Goal: Complete application form

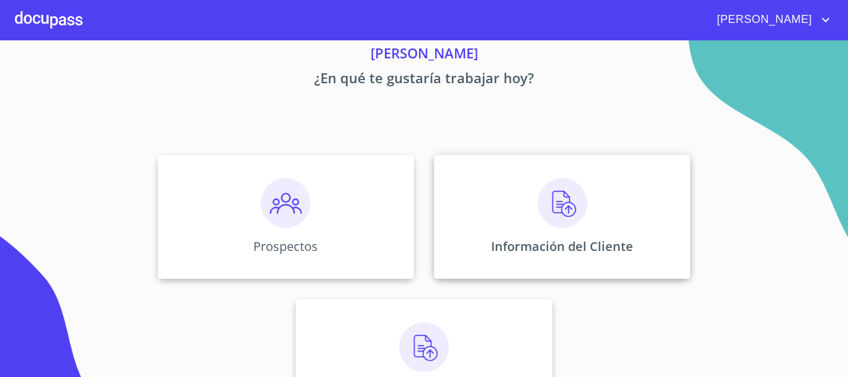
scroll to position [41, 0]
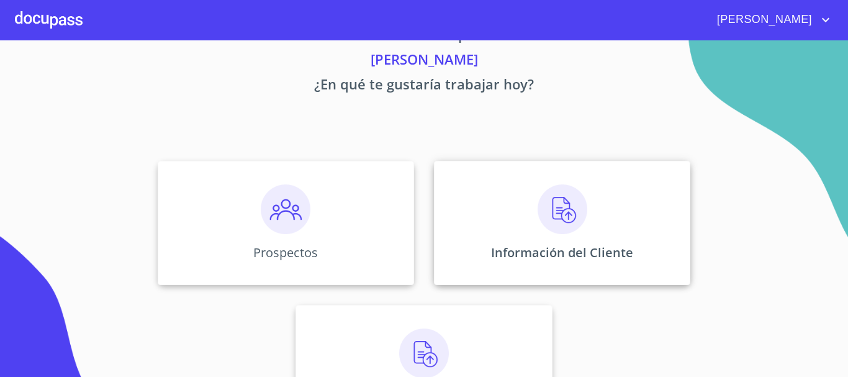
click at [558, 193] on img at bounding box center [562, 209] width 50 height 50
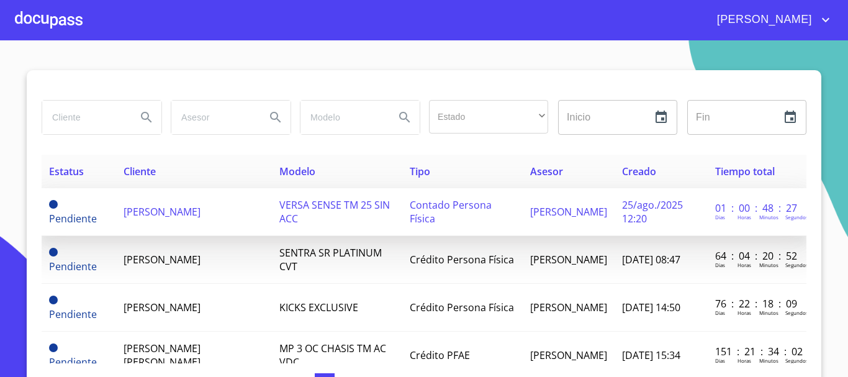
click at [311, 192] on td "VERSA SENSE TM 25 SIN ACC" at bounding box center [337, 212] width 131 height 48
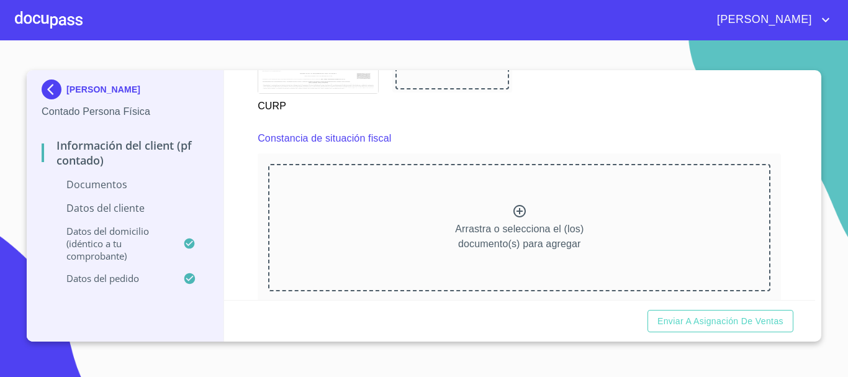
scroll to position [1427, 0]
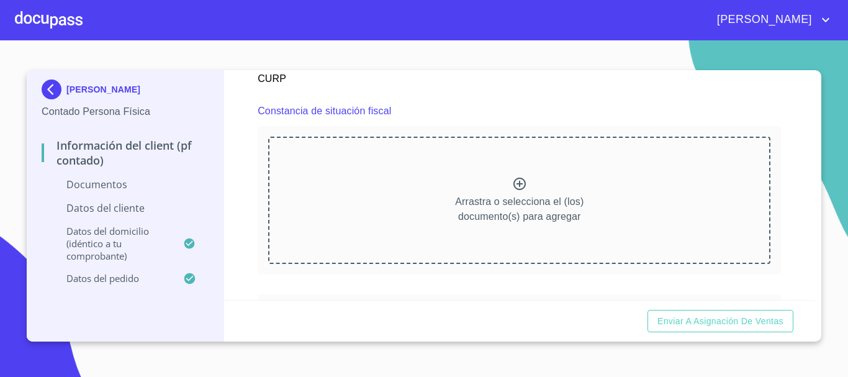
click at [512, 184] on icon at bounding box center [519, 183] width 15 height 15
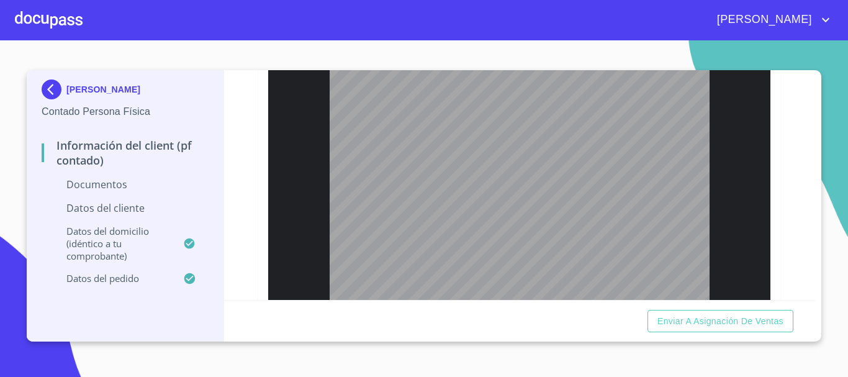
scroll to position [1702, 0]
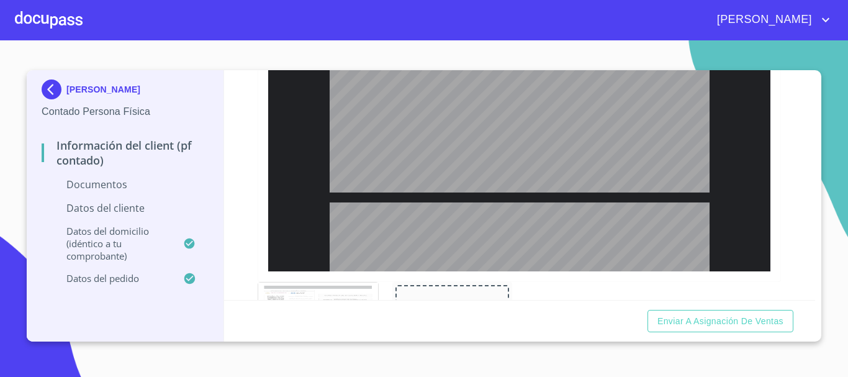
type input "2"
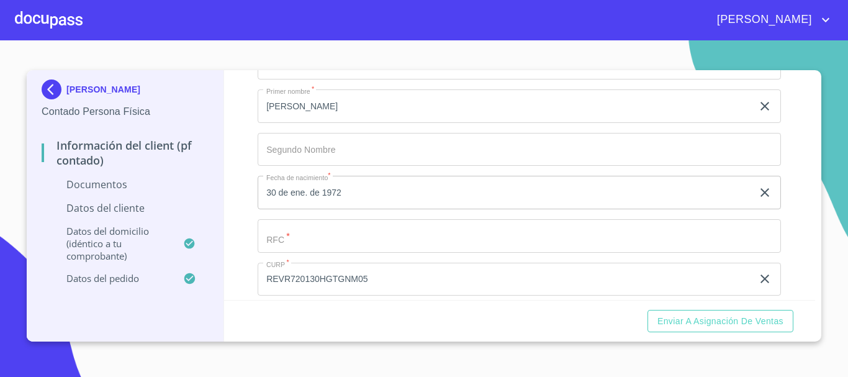
scroll to position [2198, 0]
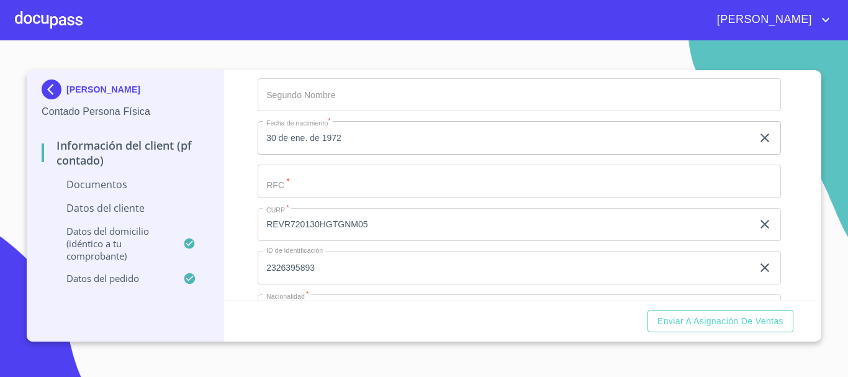
click at [502, 184] on input "Documento de identificación.   *" at bounding box center [518, 181] width 523 height 34
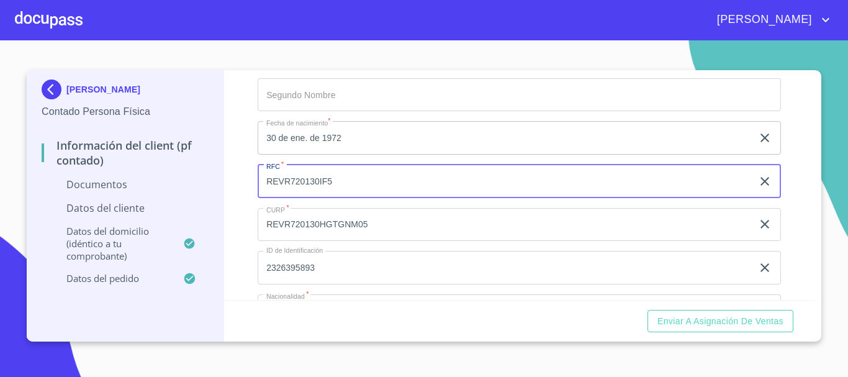
type input "REVR720130IF5"
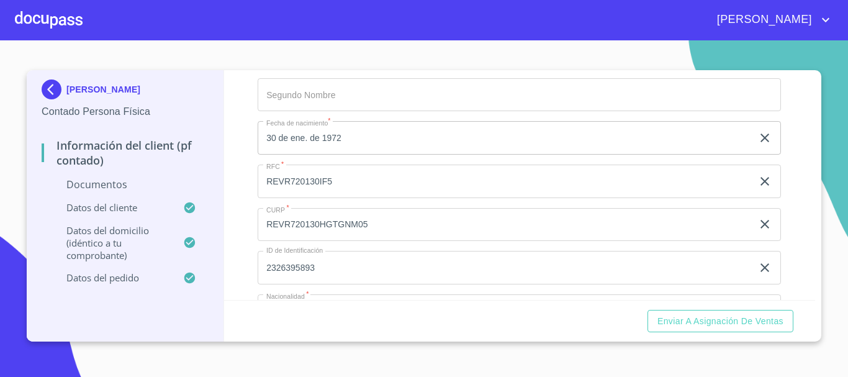
click at [248, 113] on div "Información del Client (PF contado) Documentos Documento de identificación.   *…" at bounding box center [519, 185] width 591 height 230
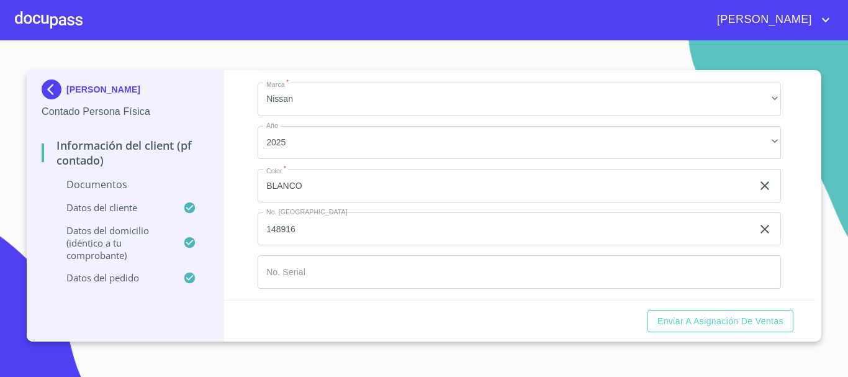
scroll to position [3118, 0]
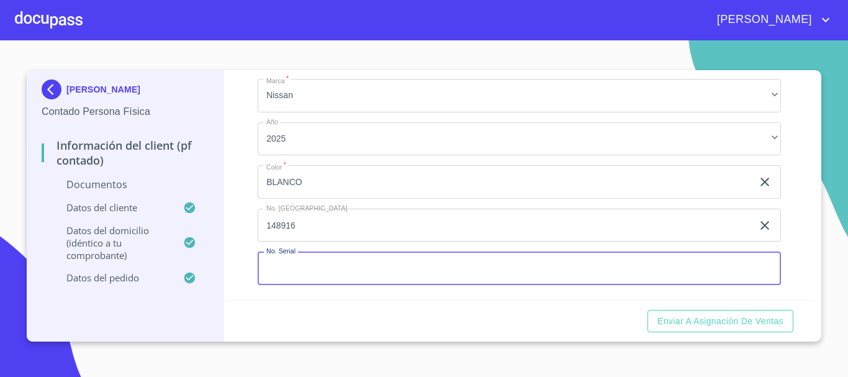
click at [357, 269] on input "Documento de identificación.   *" at bounding box center [518, 268] width 523 height 34
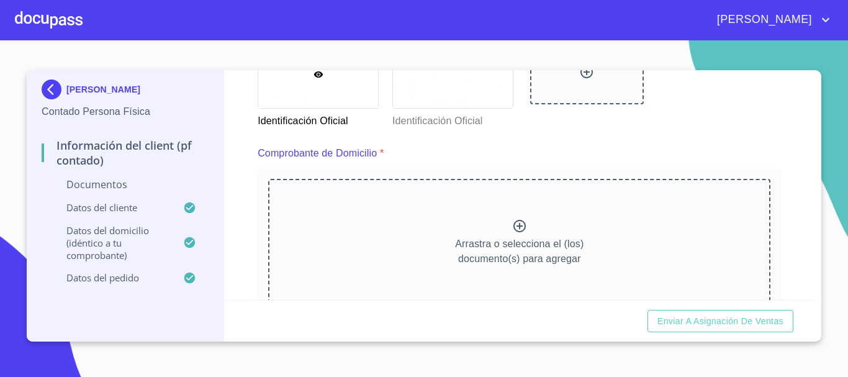
scroll to position [636, 0]
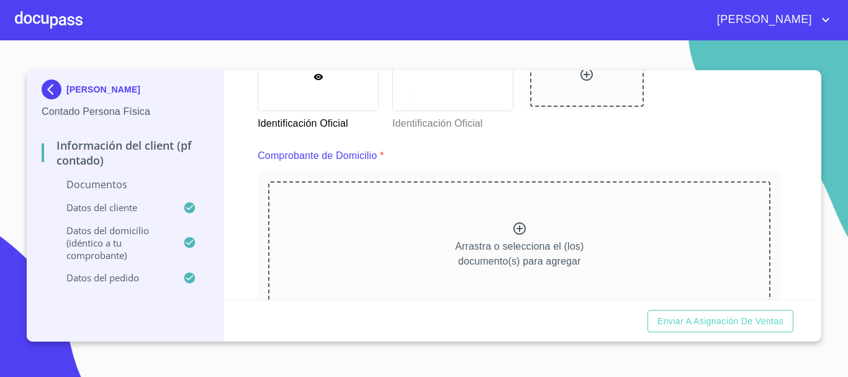
type input "[US_VEHICLE_IDENTIFICATION_NUMBER]"
click at [512, 226] on icon at bounding box center [519, 228] width 15 height 15
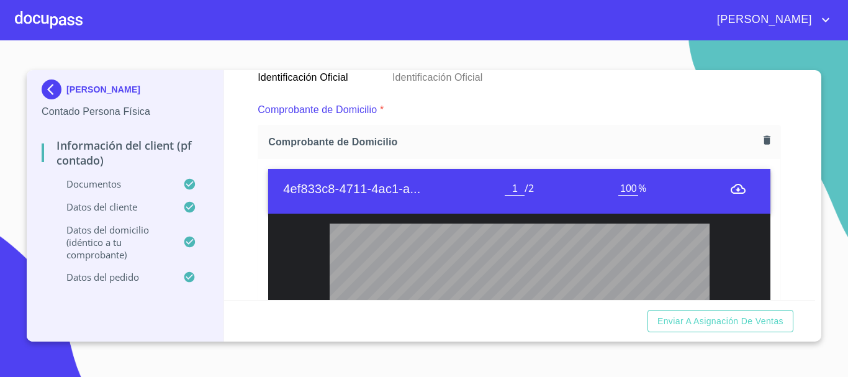
scroll to position [674, 0]
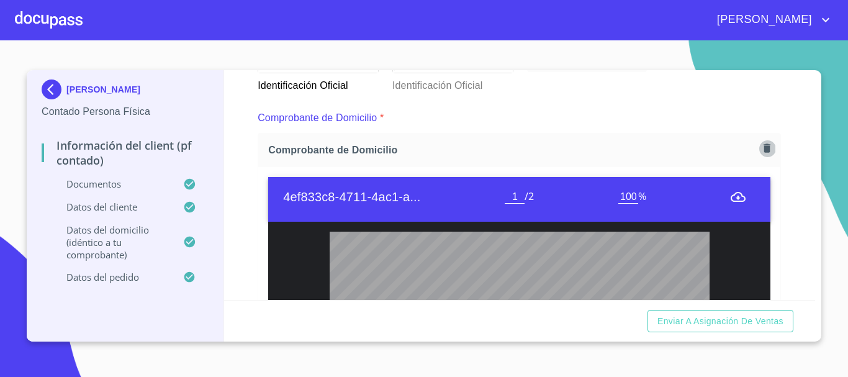
click at [763, 146] on icon "button" at bounding box center [766, 148] width 7 height 9
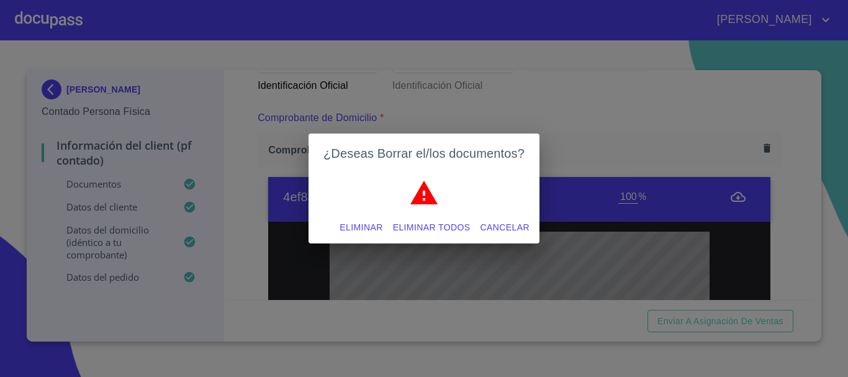
click at [516, 229] on span "Cancelar" at bounding box center [504, 228] width 49 height 16
